Goal: Information Seeking & Learning: Learn about a topic

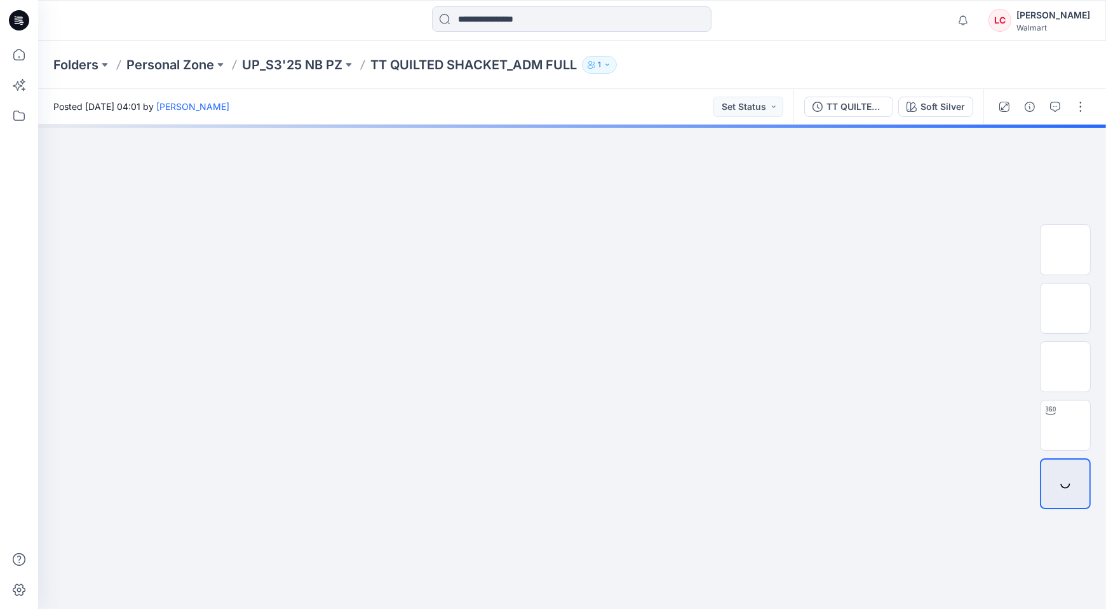
click at [25, 24] on icon at bounding box center [19, 20] width 20 height 20
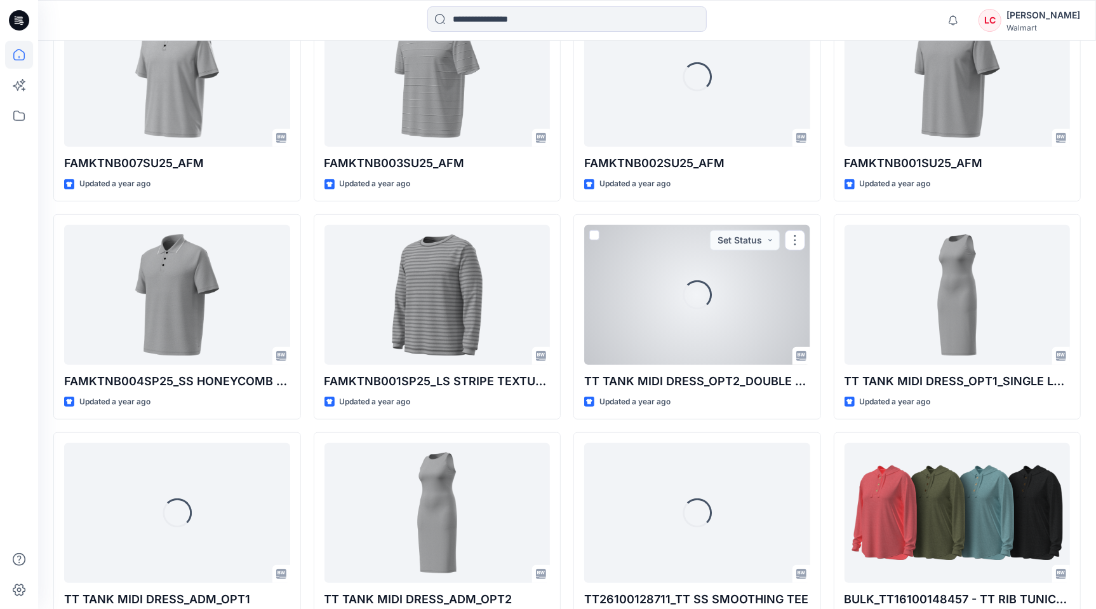
scroll to position [4376, 0]
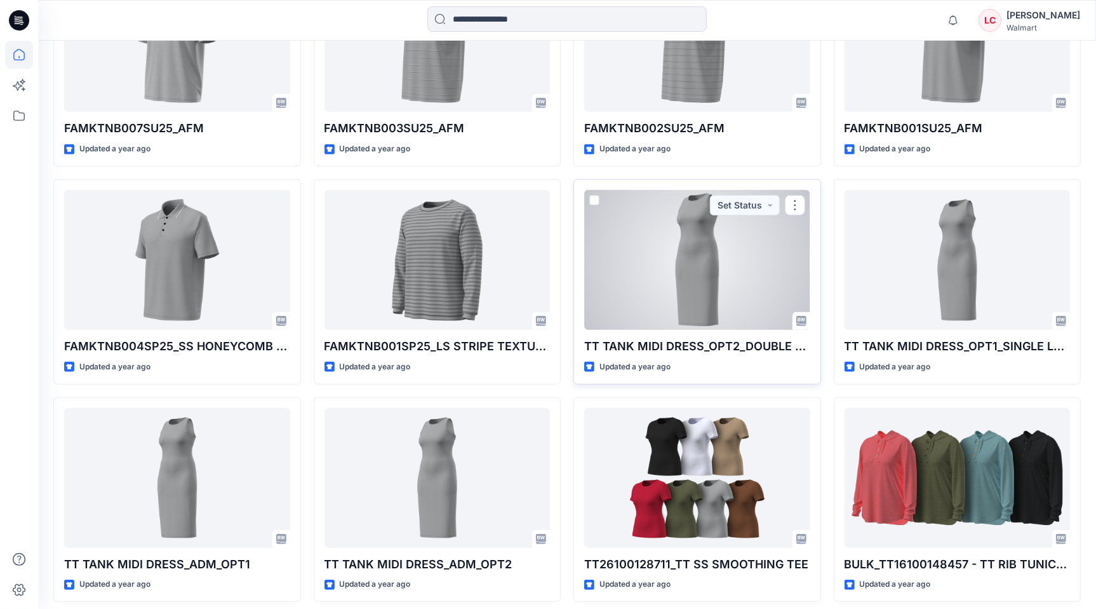
click at [710, 260] on div at bounding box center [697, 260] width 226 height 140
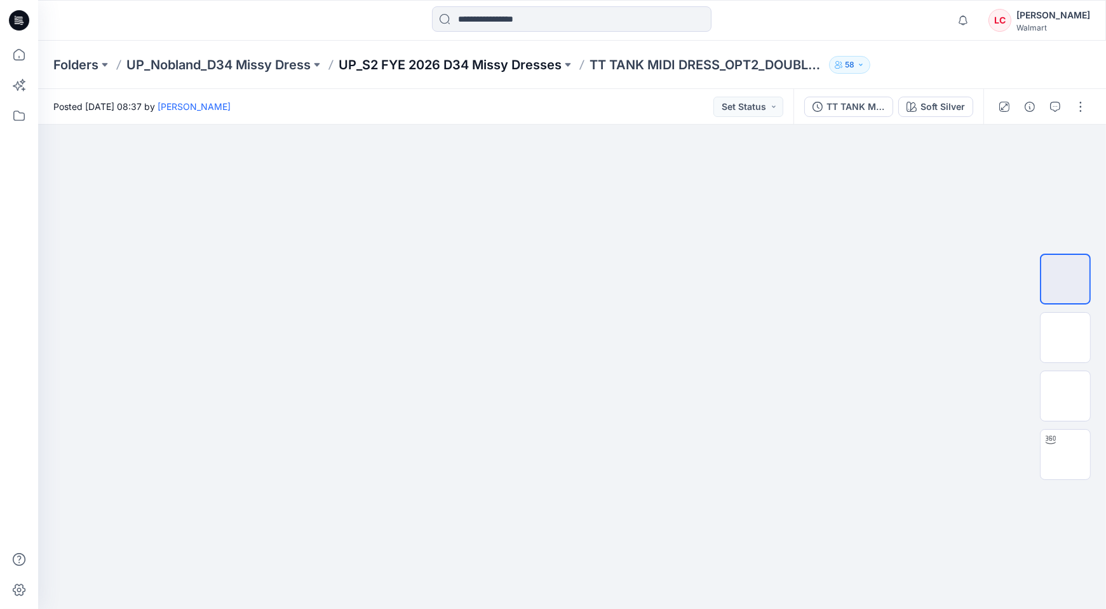
click at [502, 64] on p "UP_S2 FYE 2026 D34 Missy Dresses" at bounding box center [450, 65] width 223 height 18
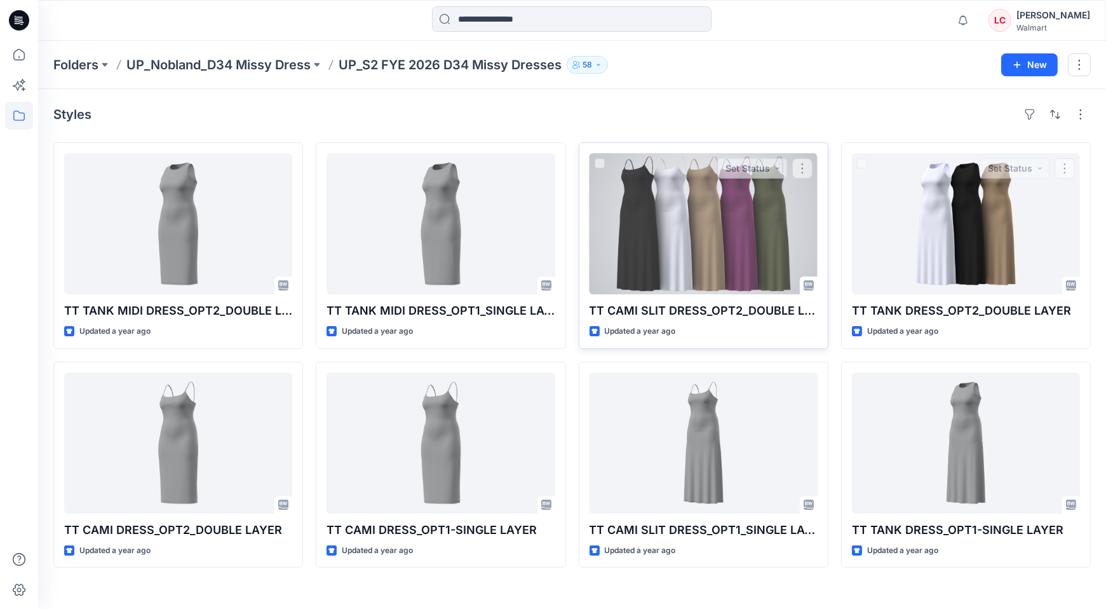
click at [747, 226] on div at bounding box center [703, 223] width 228 height 141
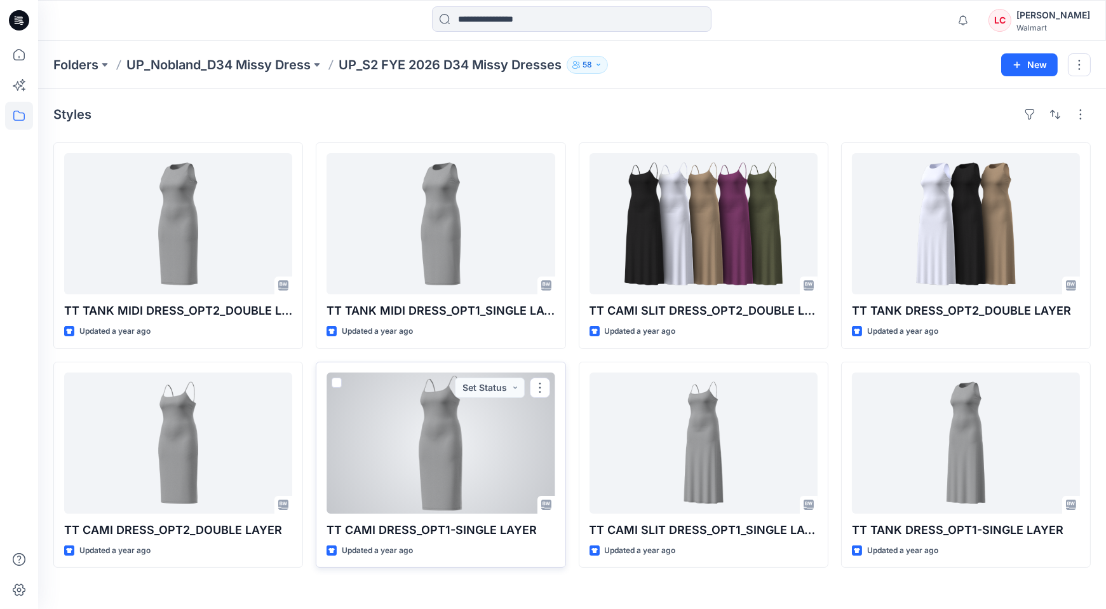
click at [419, 408] on div at bounding box center [441, 442] width 228 height 141
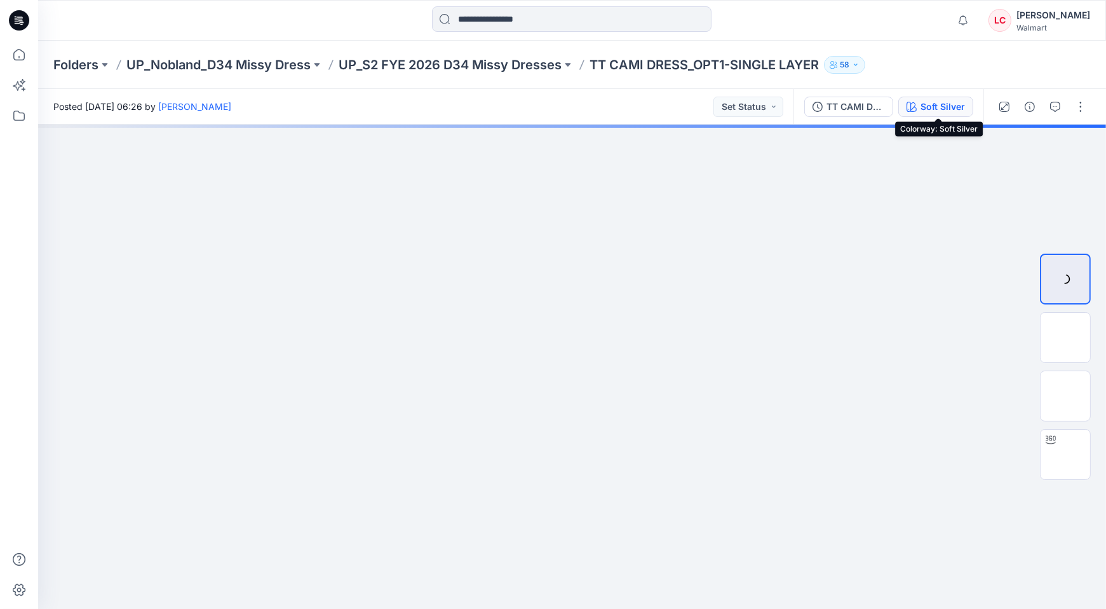
click at [962, 104] on div "Soft Silver" at bounding box center [942, 107] width 44 height 14
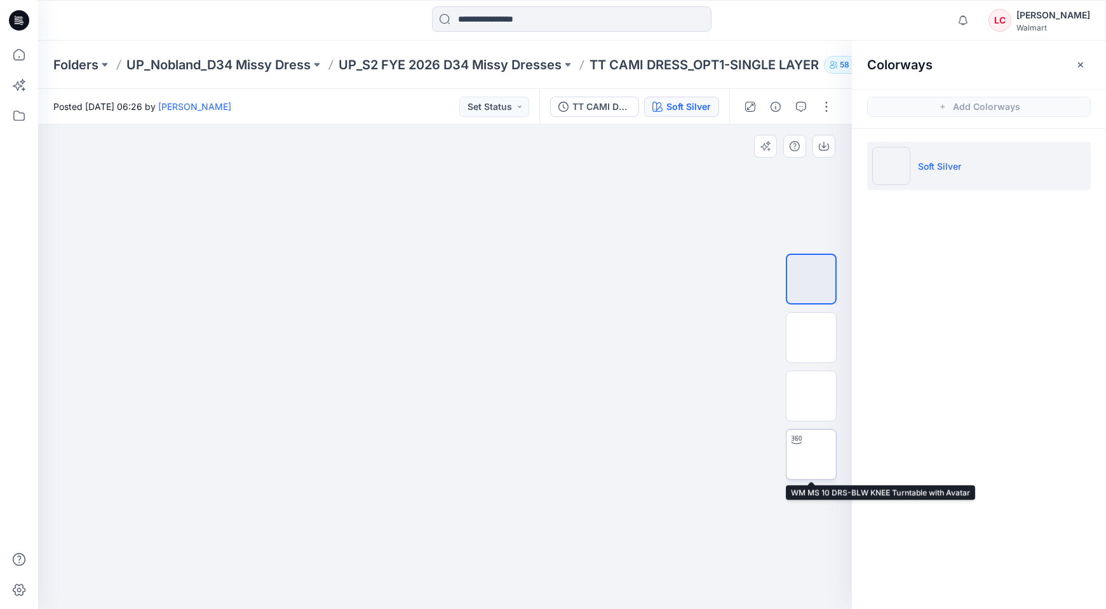
click at [811, 454] on img at bounding box center [811, 454] width 0 height 0
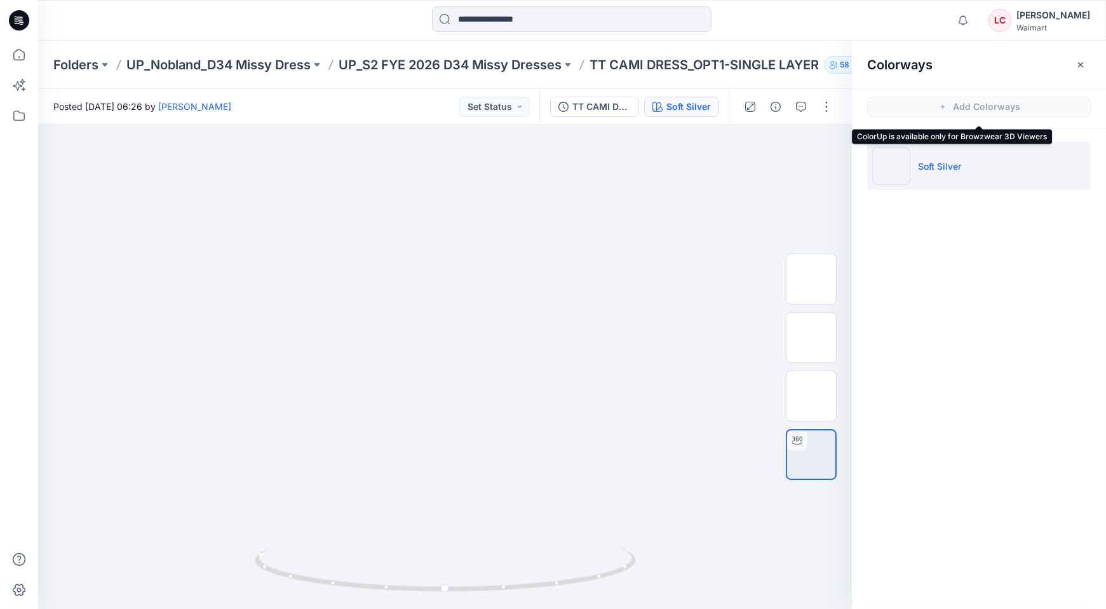
click at [955, 105] on span "Add Colorways" at bounding box center [979, 107] width 254 height 36
click at [946, 105] on span "Add Colorways" at bounding box center [979, 107] width 254 height 36
click at [987, 275] on div "Colorways Add Colorways Soft Silver" at bounding box center [979, 325] width 254 height 568
click at [1082, 65] on icon "button" at bounding box center [1080, 65] width 10 height 10
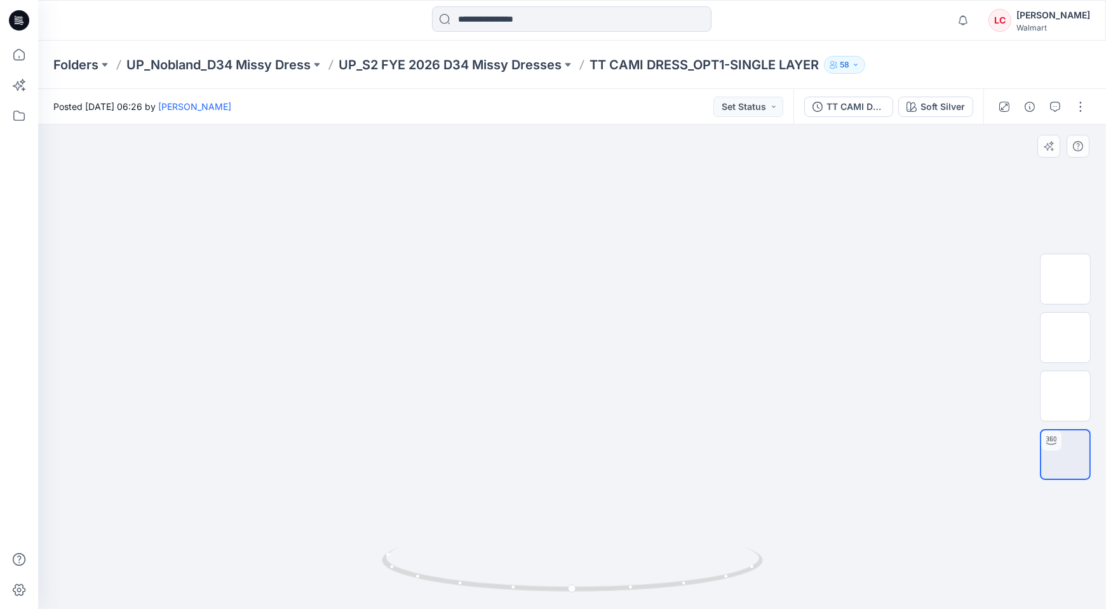
click at [899, 242] on div at bounding box center [572, 367] width 1068 height 484
click at [31, 252] on div at bounding box center [19, 325] width 28 height 568
click at [1065, 337] on img at bounding box center [1065, 337] width 0 height 0
